Goal: Transaction & Acquisition: Purchase product/service

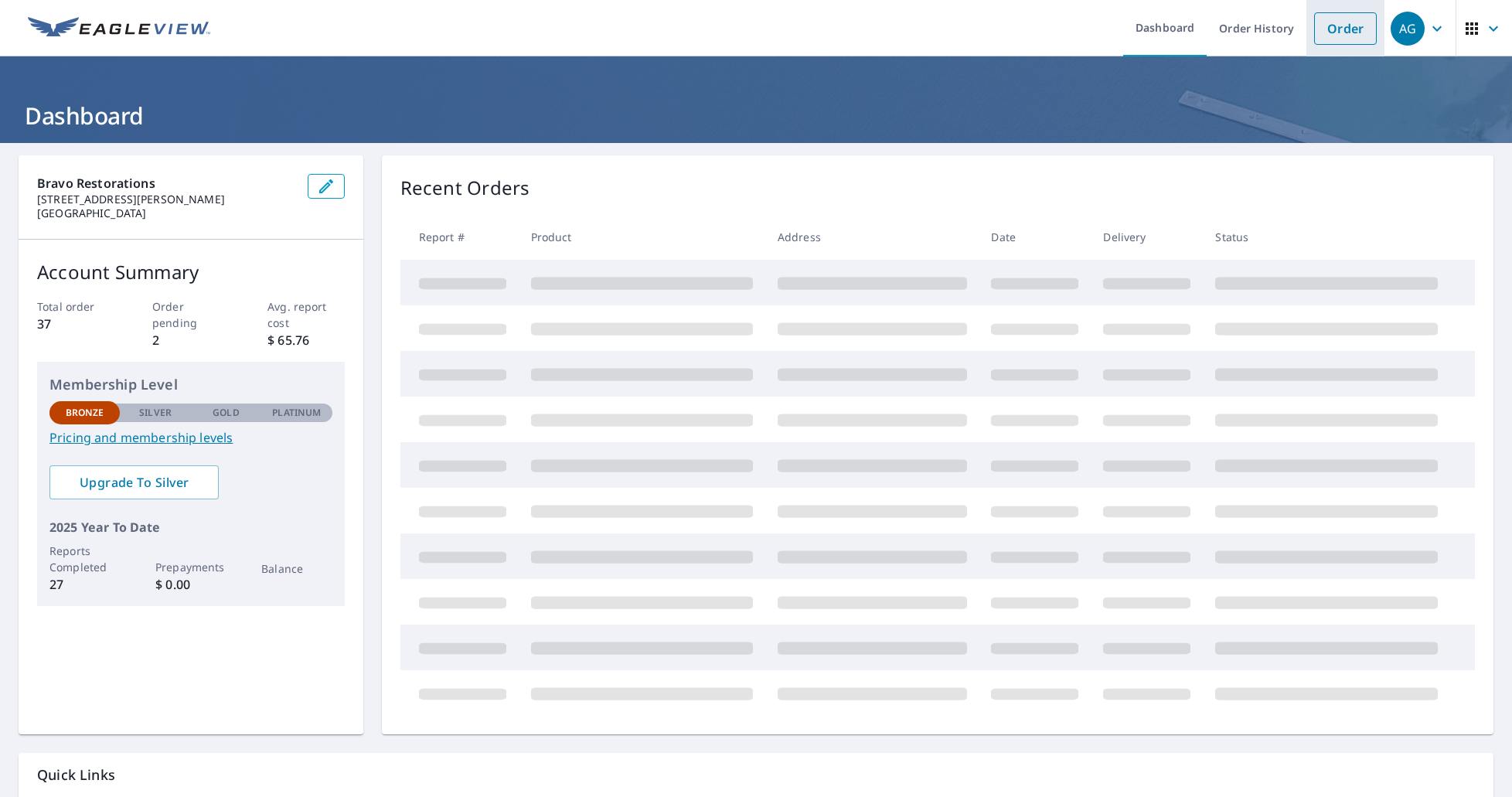
click at [1328, 28] on link "Order" at bounding box center [1345, 29] width 63 height 33
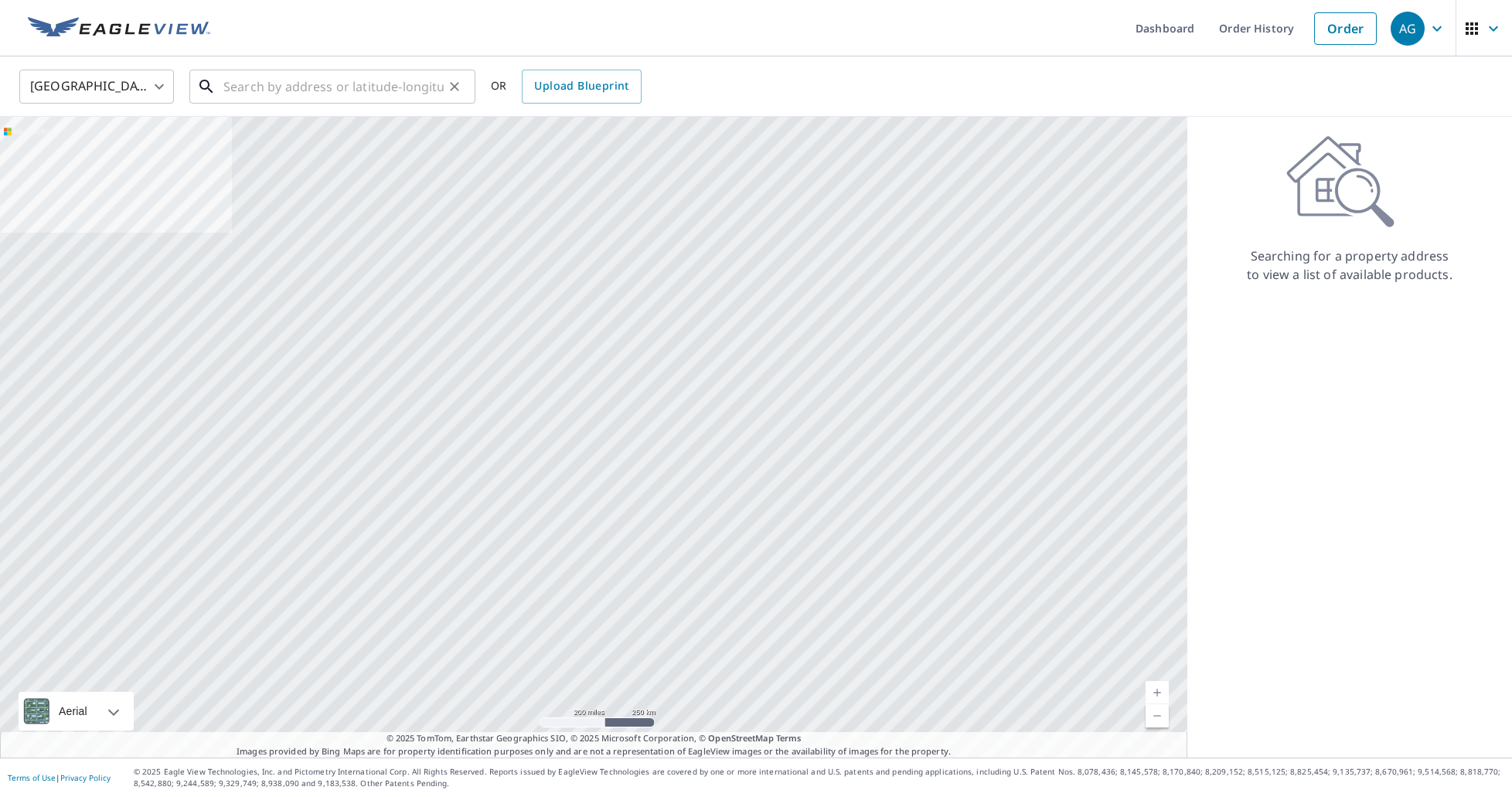
click at [318, 92] on input "text" at bounding box center [334, 86] width 220 height 44
paste input "[STREET_ADDRESS][PERSON_NAME]"
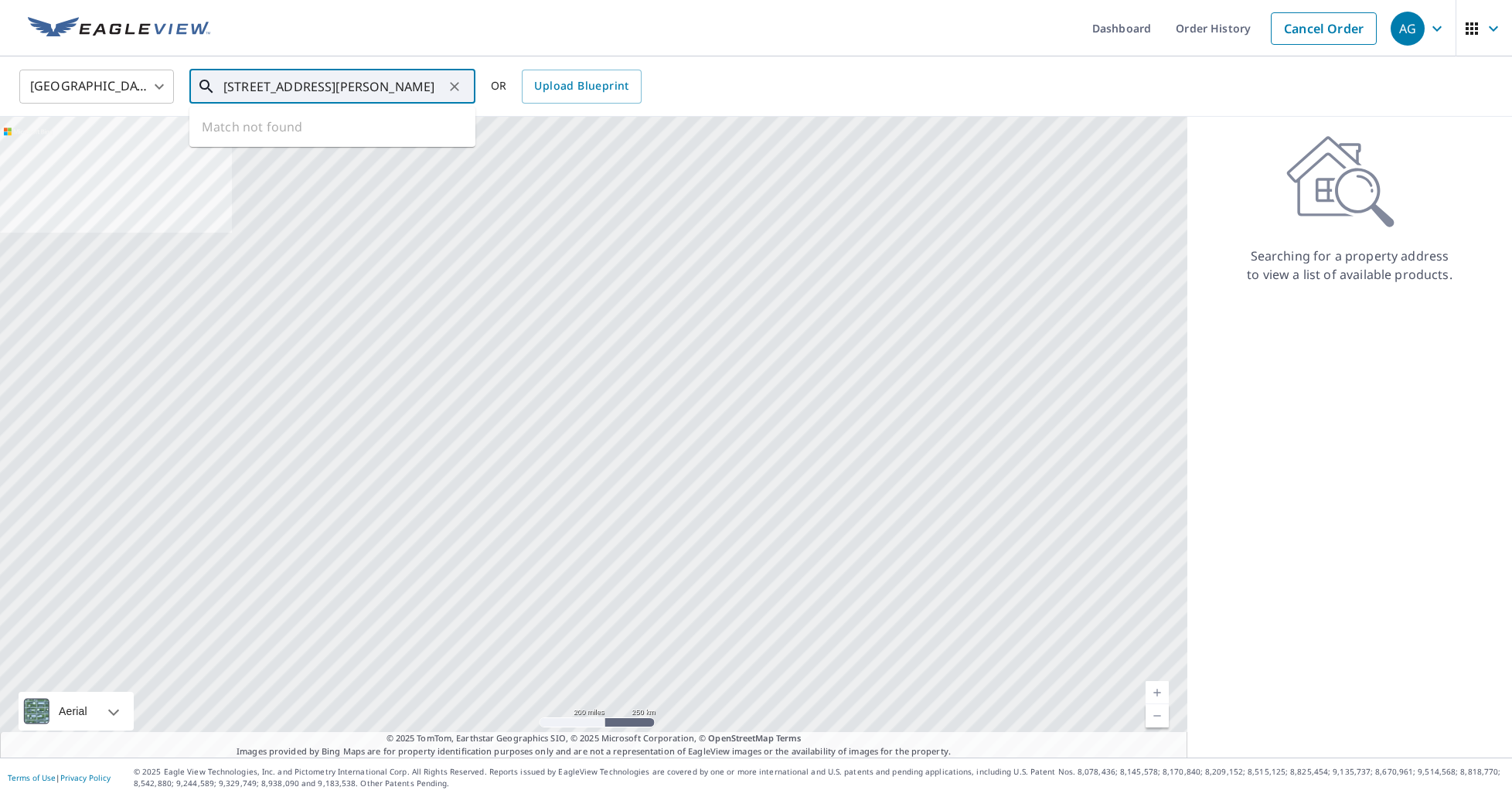
click at [372, 87] on input "[STREET_ADDRESS][PERSON_NAME]" at bounding box center [334, 86] width 220 height 44
click at [436, 83] on input "[STREET_ADDRESS][PERSON_NAME]" at bounding box center [334, 86] width 220 height 44
click at [316, 131] on span "[STREET_ADDRESS][PERSON_NAME]" at bounding box center [341, 131] width 243 height 18
type input "[STREET_ADDRESS][PERSON_NAME]"
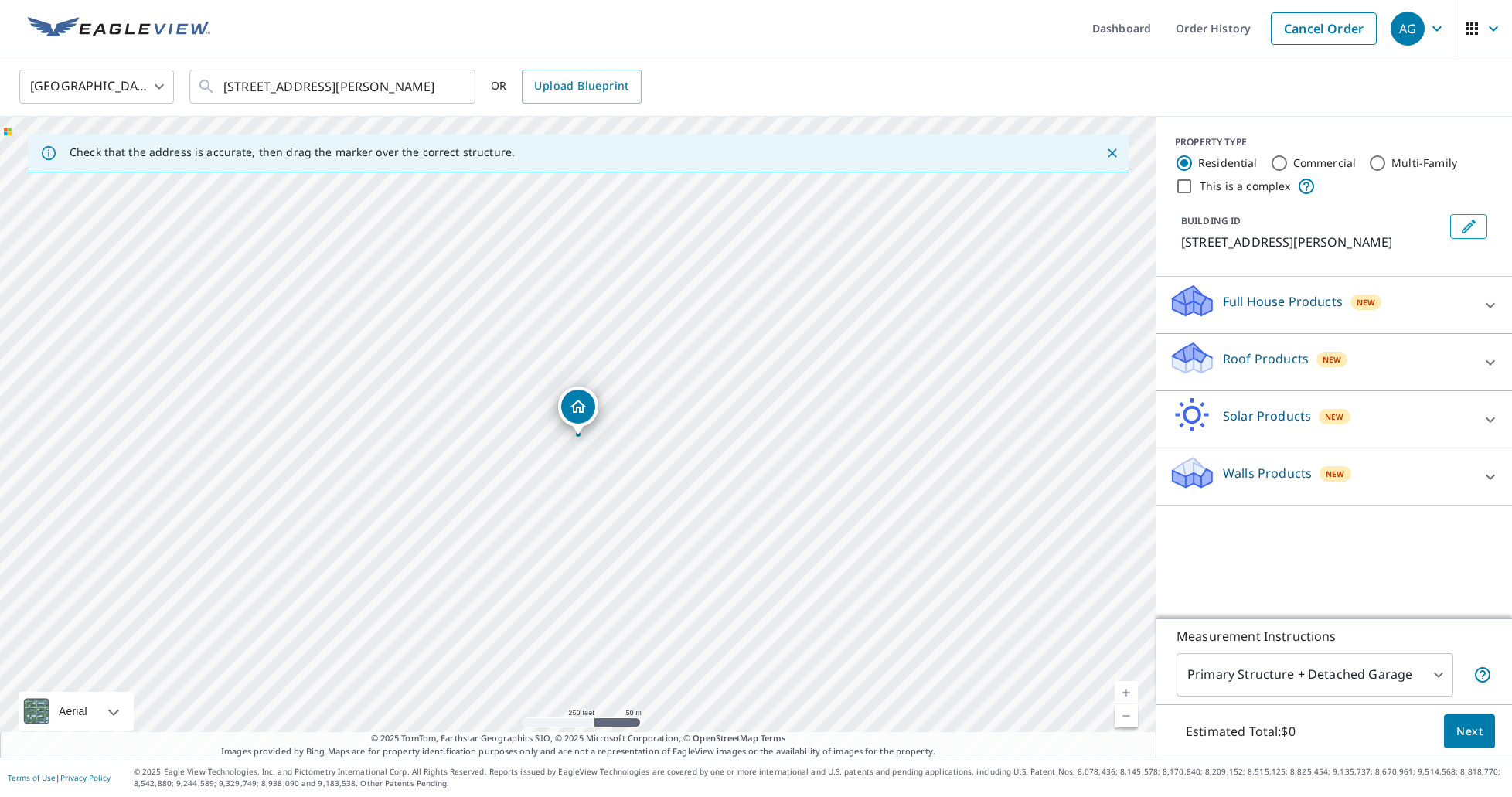
click at [1348, 371] on div "Roof Products New" at bounding box center [1320, 363] width 303 height 44
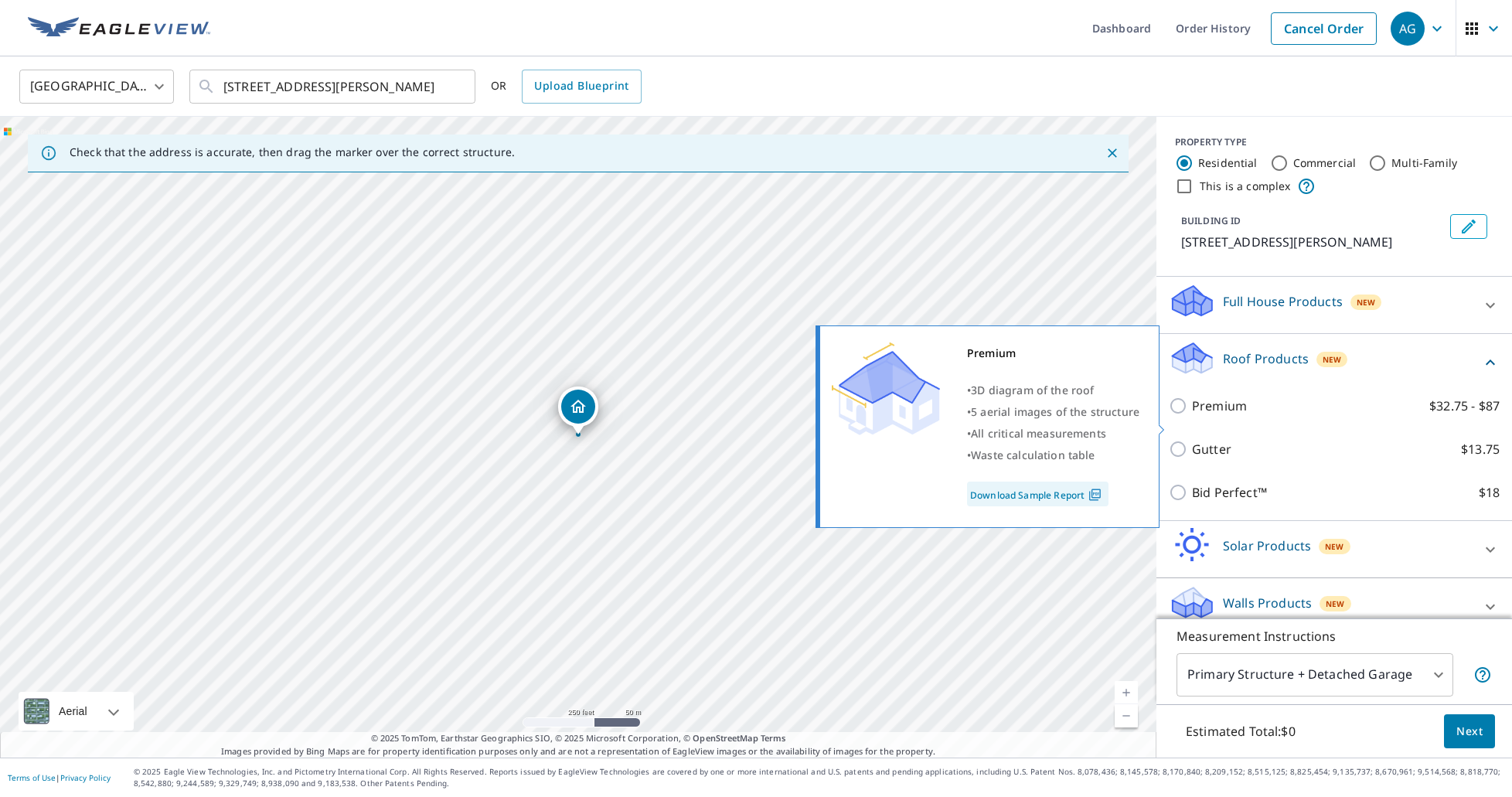
click at [1217, 415] on p "Premium" at bounding box center [1219, 405] width 55 height 18
click at [1192, 415] on input "Premium $32.75 - $87" at bounding box center [1180, 405] width 23 height 18
checkbox input "true"
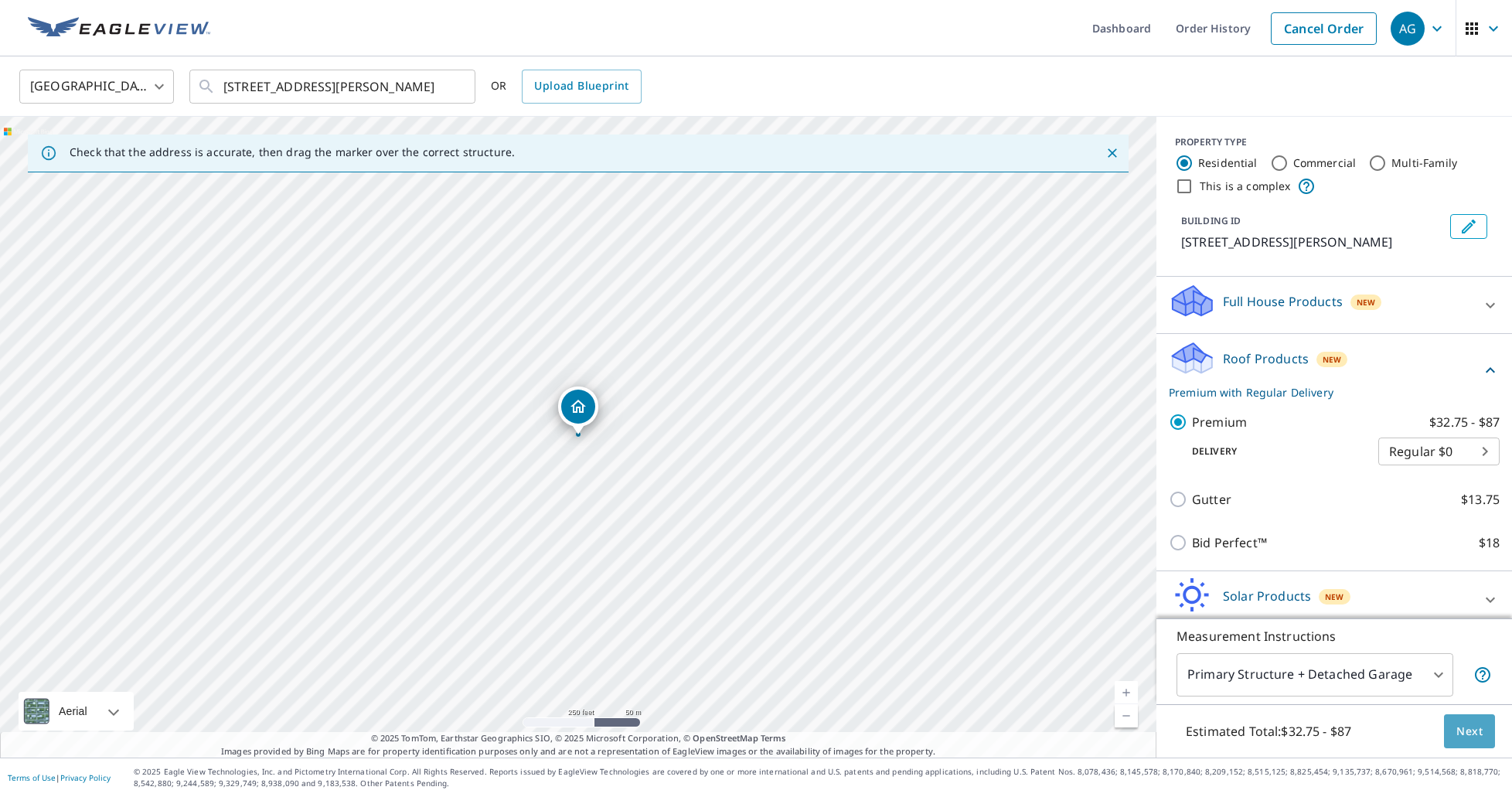
click at [1479, 731] on span "Next" at bounding box center [1468, 732] width 26 height 19
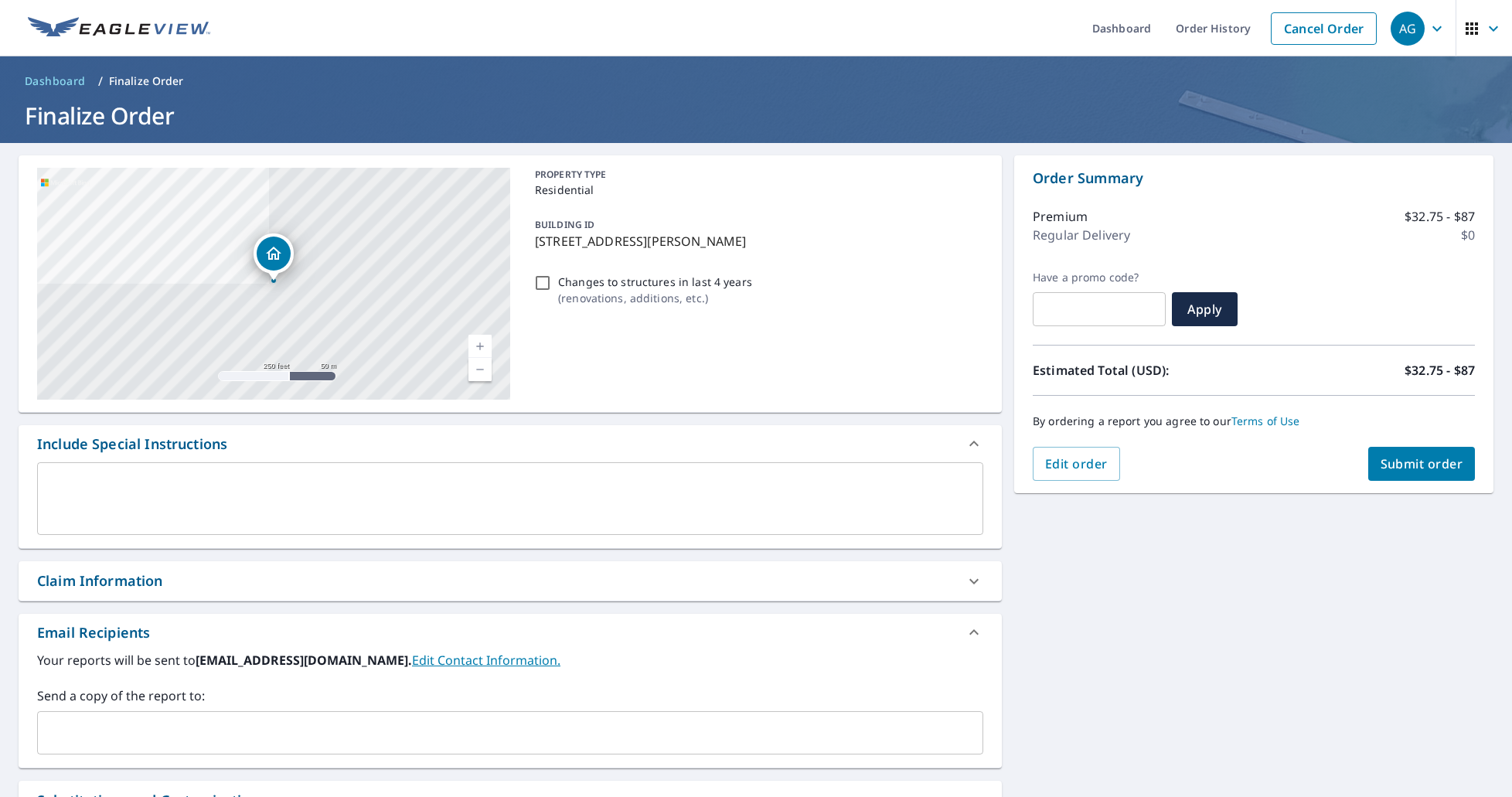
click at [1442, 471] on span "Submit order" at bounding box center [1422, 464] width 83 height 17
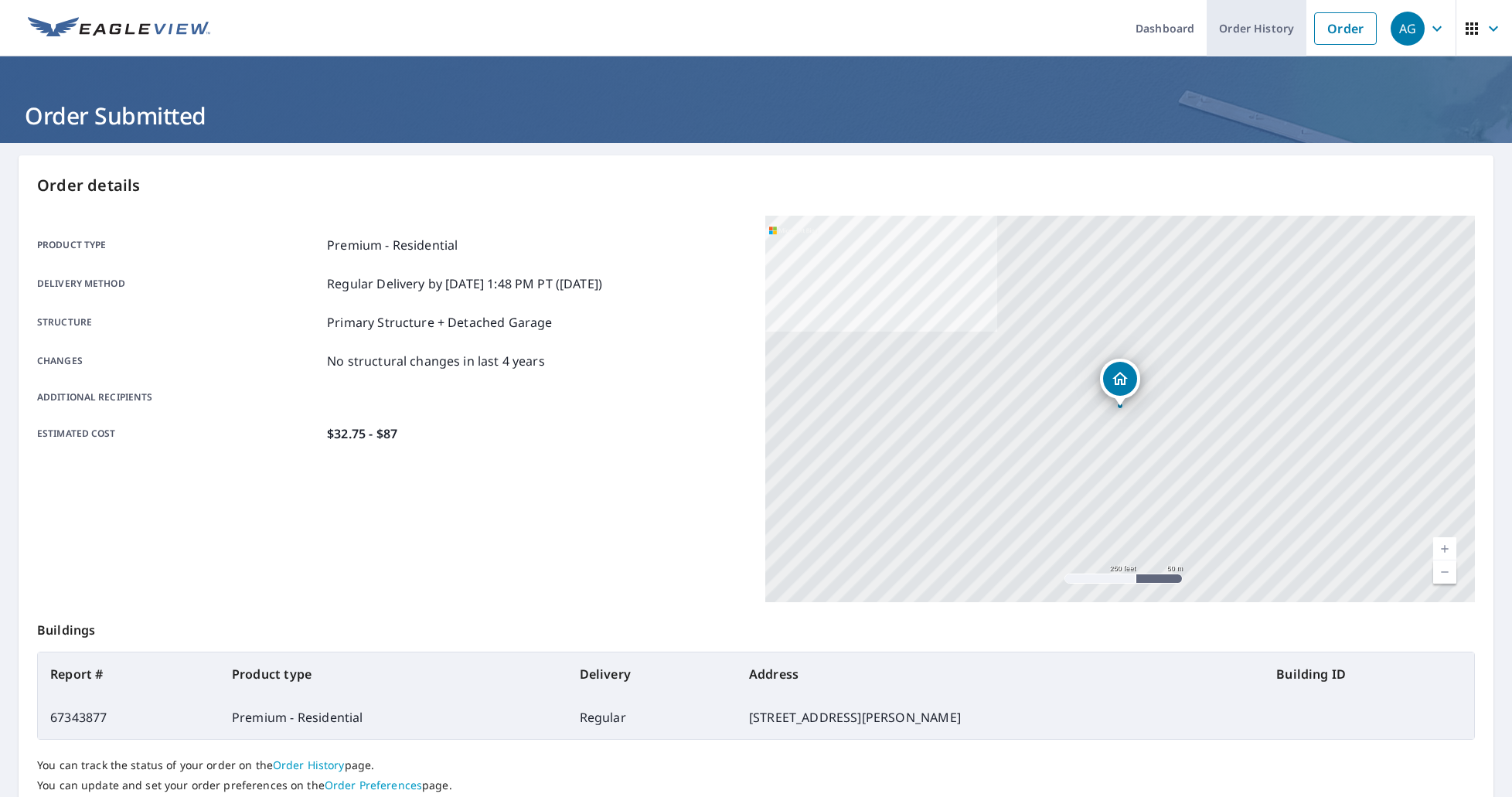
click at [1254, 31] on link "Order History" at bounding box center [1256, 28] width 100 height 56
